Goal: Task Accomplishment & Management: Use online tool/utility

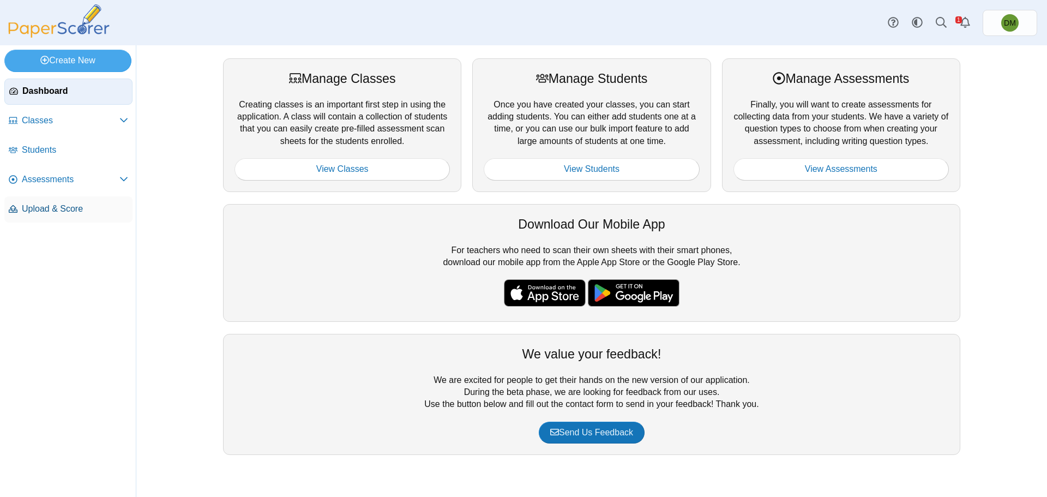
click at [71, 203] on span "Upload & Score" at bounding box center [75, 209] width 106 height 12
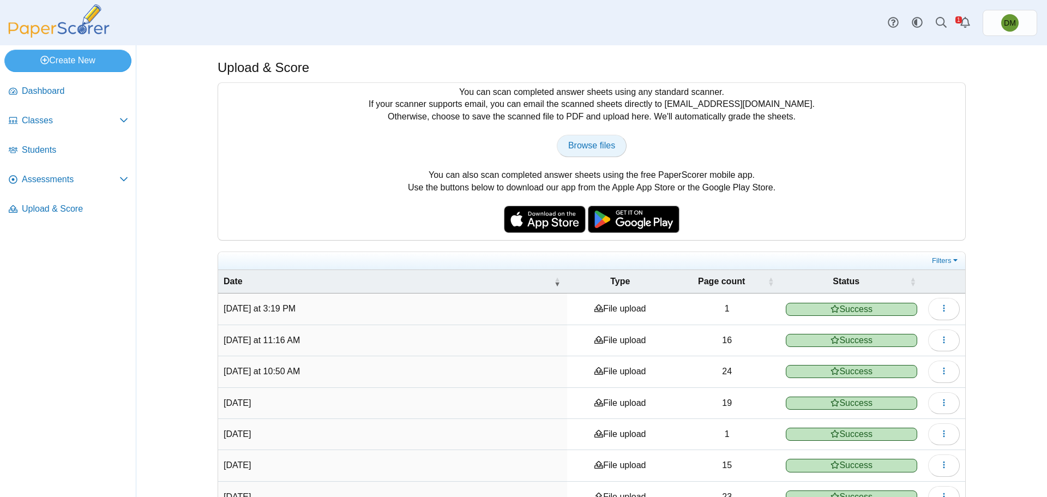
click at [602, 148] on span "Browse files" at bounding box center [591, 145] width 47 height 9
type input "**********"
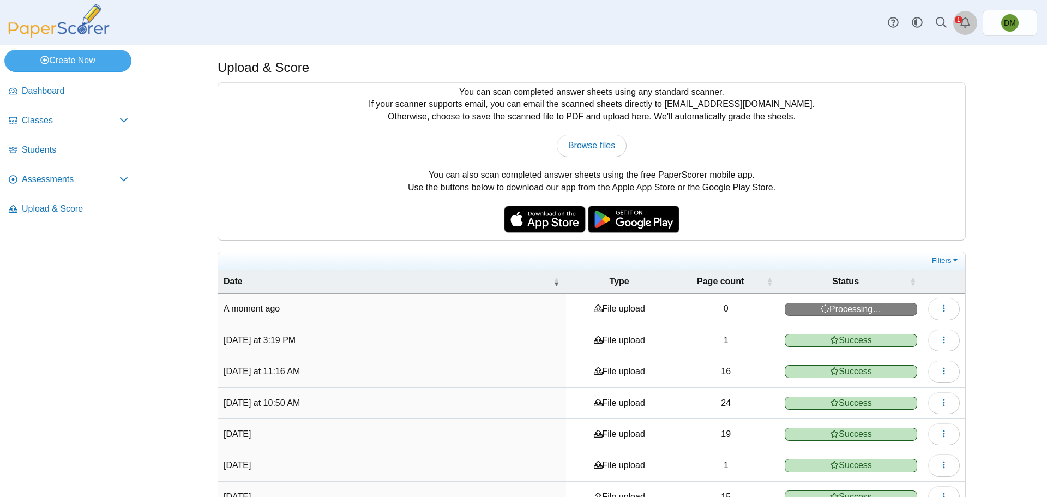
click at [969, 25] on use "Alerts" at bounding box center [965, 22] width 10 height 11
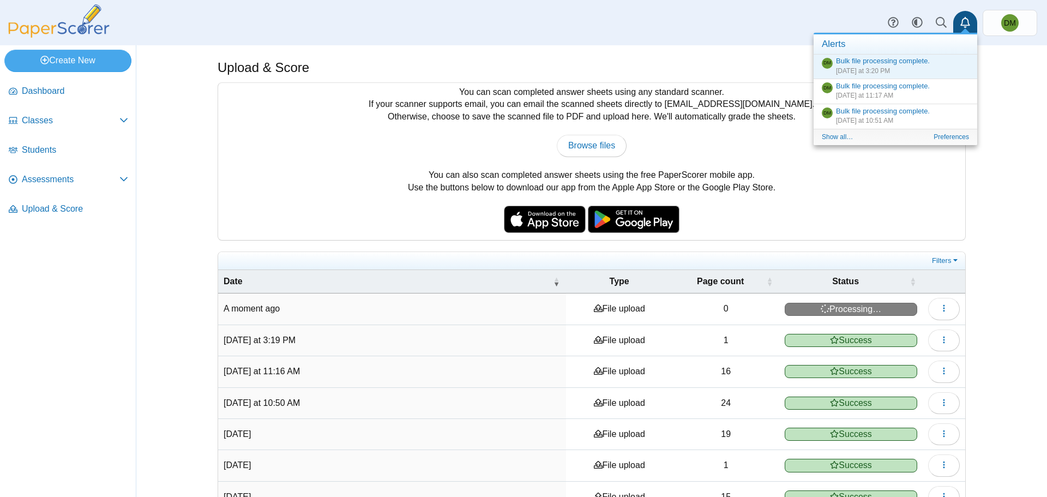
click at [1001, 103] on div "Upload & Score You can scan completed answer sheets using any standard scanner.…" at bounding box center [591, 271] width 911 height 452
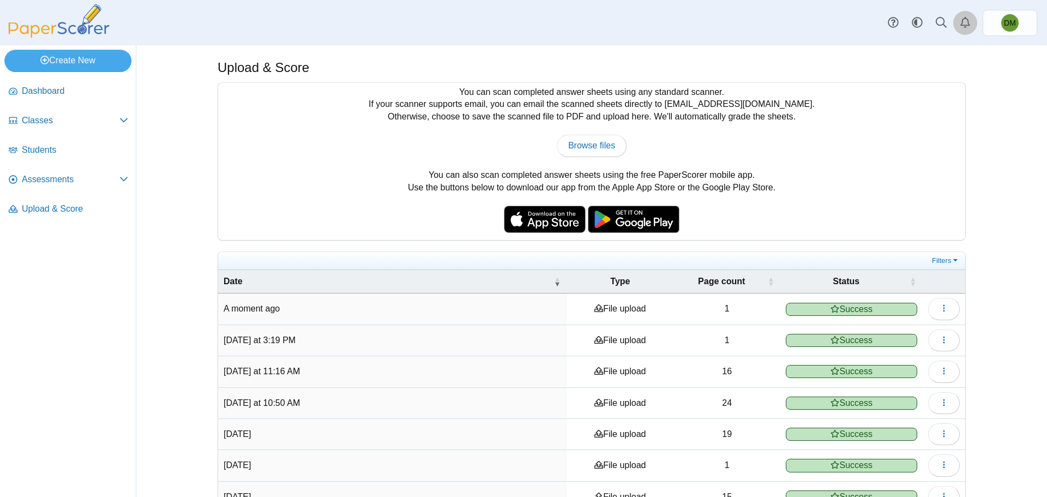
click at [964, 26] on icon "Alerts" at bounding box center [965, 22] width 11 height 11
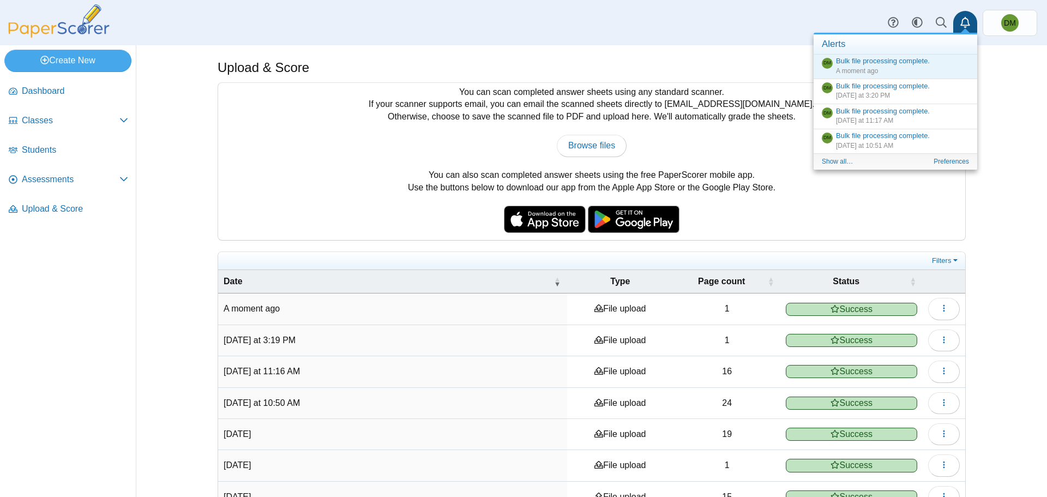
click at [965, 24] on icon "Alerts" at bounding box center [965, 22] width 11 height 11
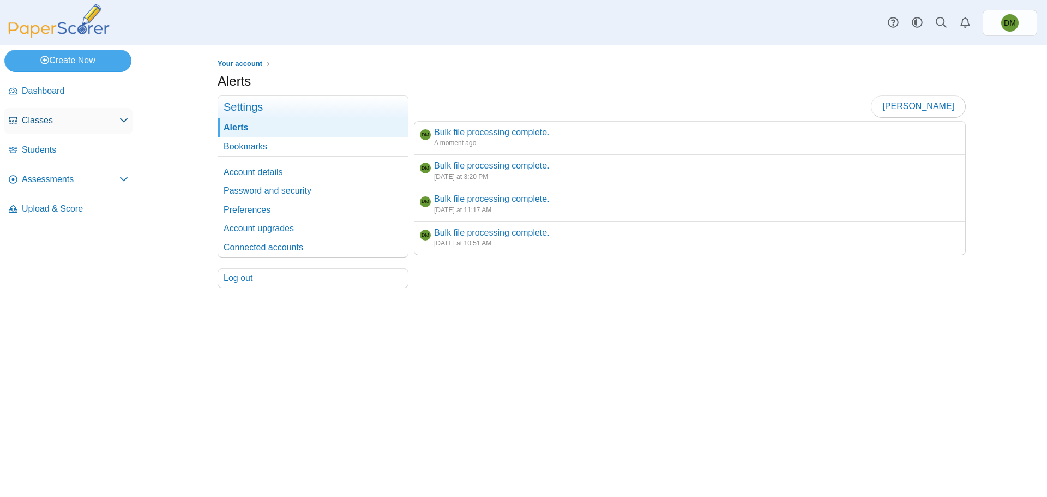
click at [119, 124] on span "Classes" at bounding box center [71, 121] width 98 height 12
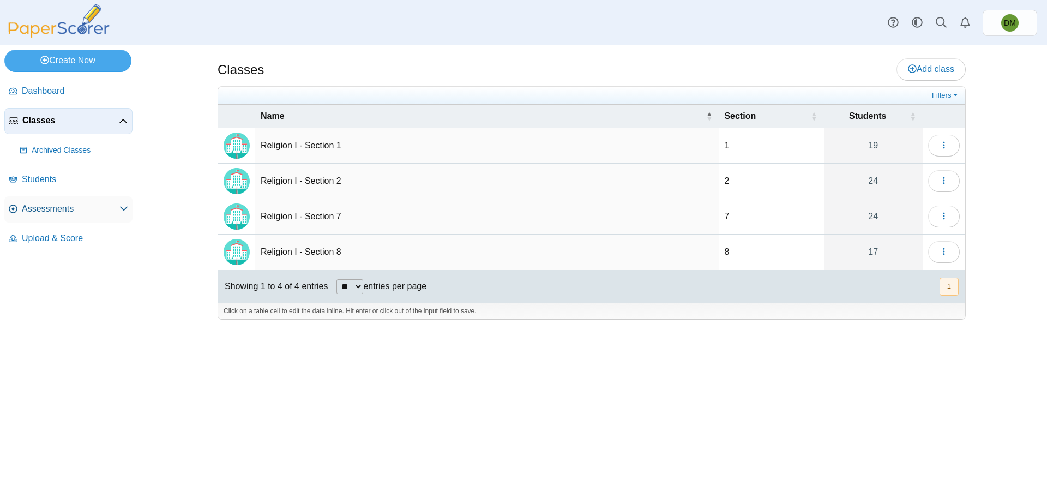
click at [123, 210] on icon at bounding box center [123, 208] width 9 height 9
click at [65, 207] on span "Assessments" at bounding box center [71, 209] width 98 height 12
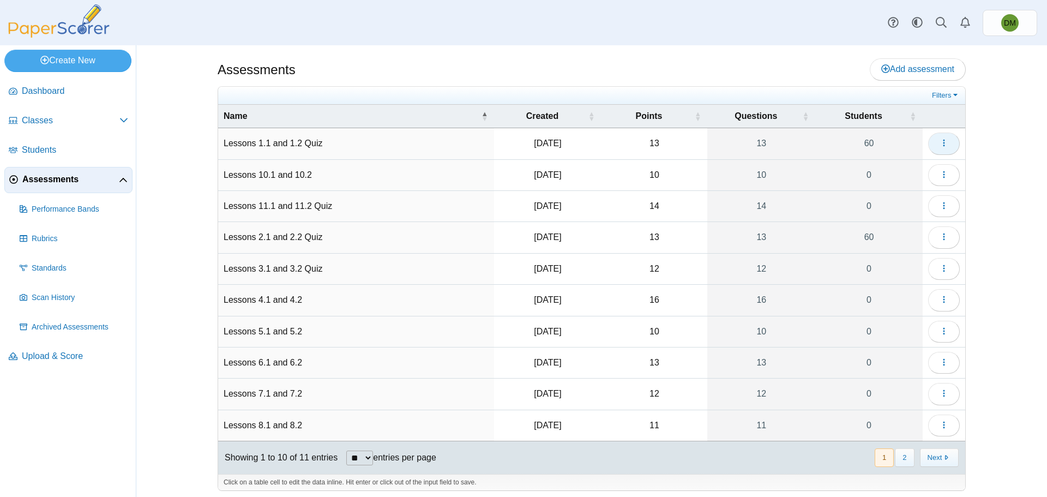
click at [934, 146] on button "button" at bounding box center [944, 144] width 32 height 22
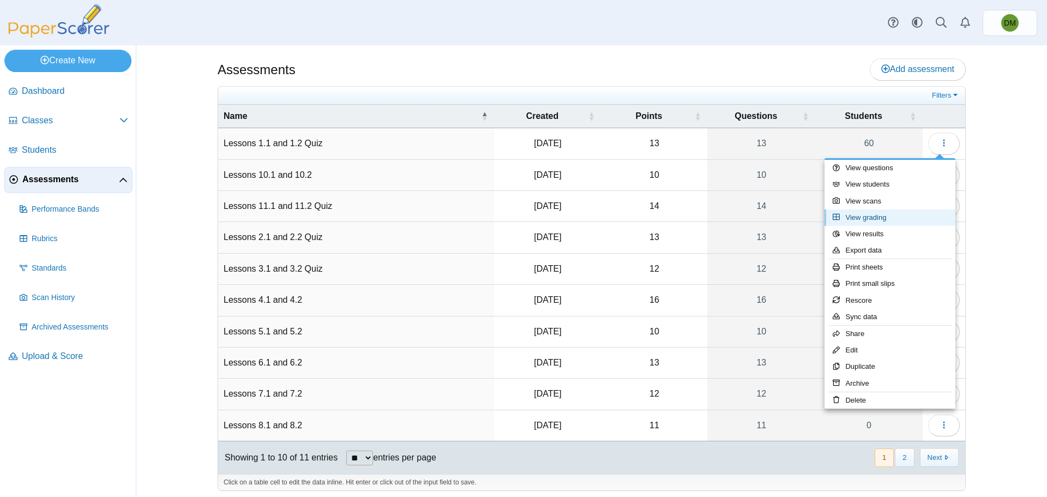
click at [882, 215] on link "View grading" at bounding box center [890, 217] width 131 height 16
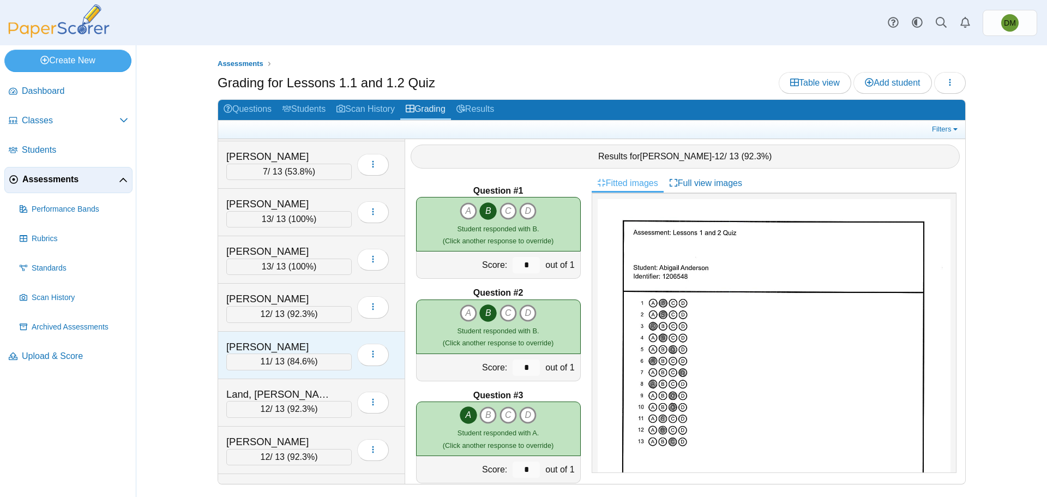
scroll to position [1254, 0]
